Goal: Information Seeking & Learning: Learn about a topic

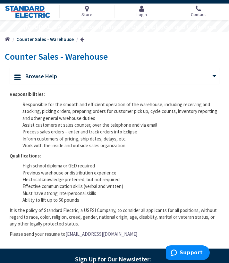
scroll to position [15, 0]
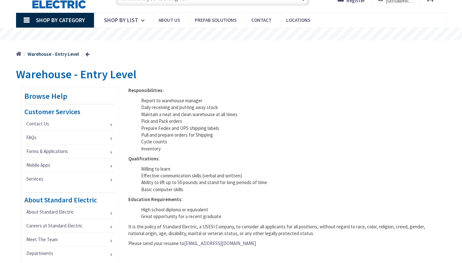
type input "[GEOGRAPHIC_DATA], [GEOGRAPHIC_DATA]"
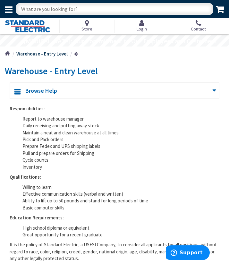
click at [199, 67] on h1 "Warehouse - Entry Level" at bounding box center [114, 71] width 219 height 10
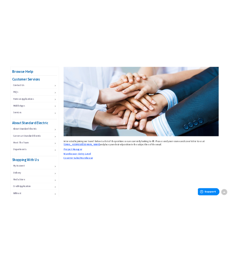
scroll to position [116, 0]
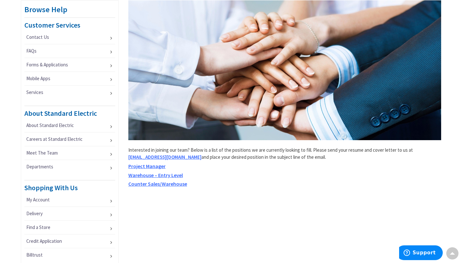
click at [171, 158] on span "Careers@StandardElectric.com" at bounding box center [164, 157] width 73 height 6
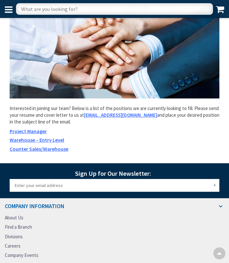
scroll to position [88, 0]
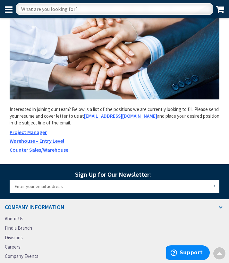
click at [106, 129] on h5 "Project Manager" at bounding box center [115, 132] width 210 height 6
